Goal: Transaction & Acquisition: Purchase product/service

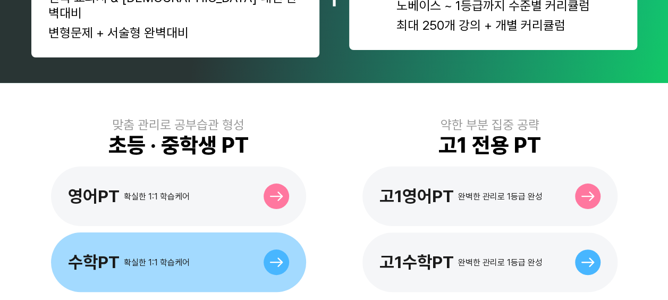
scroll to position [319, 0]
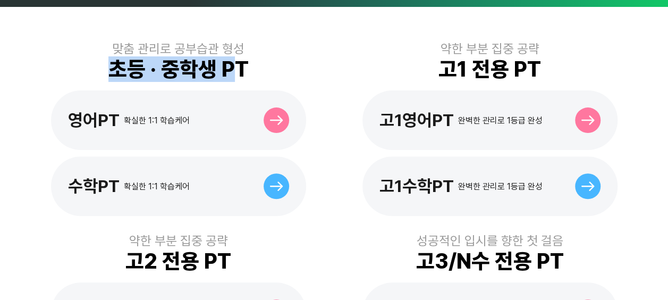
drag, startPoint x: 199, startPoint y: 48, endPoint x: 232, endPoint y: 48, distance: 33.0
click at [232, 48] on div "맞춤 관리로 공부습관 형성 초등 · 중학생 PT 영어PT 확실한 1:1 학습케어 수학PT 확실한 1:1 학습케어" at bounding box center [178, 128] width 295 height 175
drag, startPoint x: 232, startPoint y: 48, endPoint x: 167, endPoint y: 53, distance: 65.1
click at [167, 56] on div "초등 · 중학생 PT" at bounding box center [178, 69] width 140 height 26
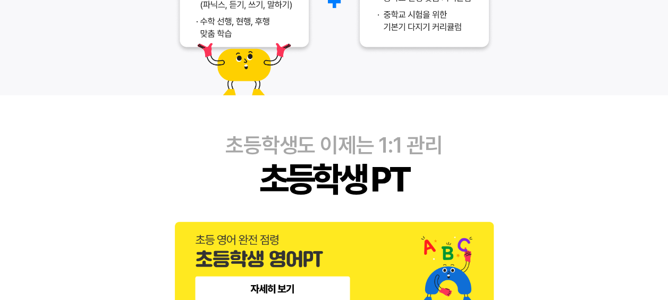
scroll to position [319, 0]
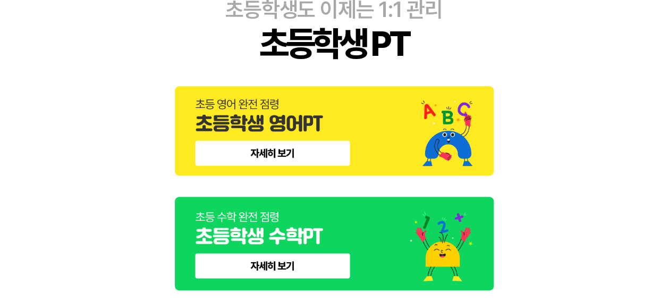
click at [294, 151] on img at bounding box center [334, 130] width 319 height 89
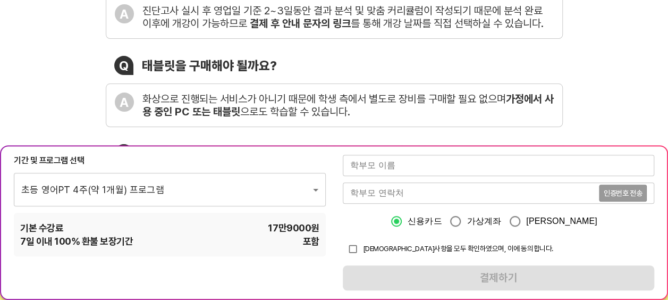
scroll to position [266, 0]
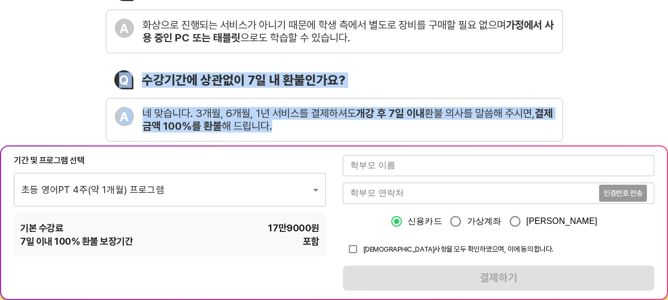
drag, startPoint x: 118, startPoint y: 77, endPoint x: 411, endPoint y: 121, distance: 295.9
click at [411, 121] on div "Q 수강기간에 상관없이 7일 내 환불인가요? A 네 맞습니다. 3개월, 6개월, 1년 서비스를 결제하셔도 개강 후 7일 이내 환불 의사를 말씀…" at bounding box center [334, 105] width 457 height 71
drag, startPoint x: 411, startPoint y: 121, endPoint x: 344, endPoint y: 130, distance: 67.5
click at [378, 132] on div "A 네 맞습니다. 3개월, 6개월, 1년 서비스를 결제하셔도 개강 후 7일 이내 환불 의사를 말씀해 주시면, 결제금액 100%를 환불 해 드립…" at bounding box center [334, 120] width 457 height 44
click at [216, 98] on div "A 네 맞습니다. 3개월, 6개월, 1년 서비스를 결제하셔도 개강 후 7일 이내 환불 의사를 말씀해 주시면, 결제금액 100%를 환불 해 드립…" at bounding box center [334, 120] width 457 height 44
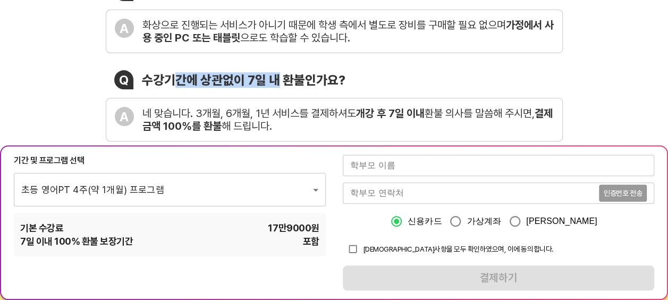
drag, startPoint x: 191, startPoint y: 82, endPoint x: 311, endPoint y: 84, distance: 119.1
click at [311, 84] on div "수강기간에 상관없이 7일 내 환불인가요?" at bounding box center [244, 79] width 204 height 15
